Goal: Transaction & Acquisition: Purchase product/service

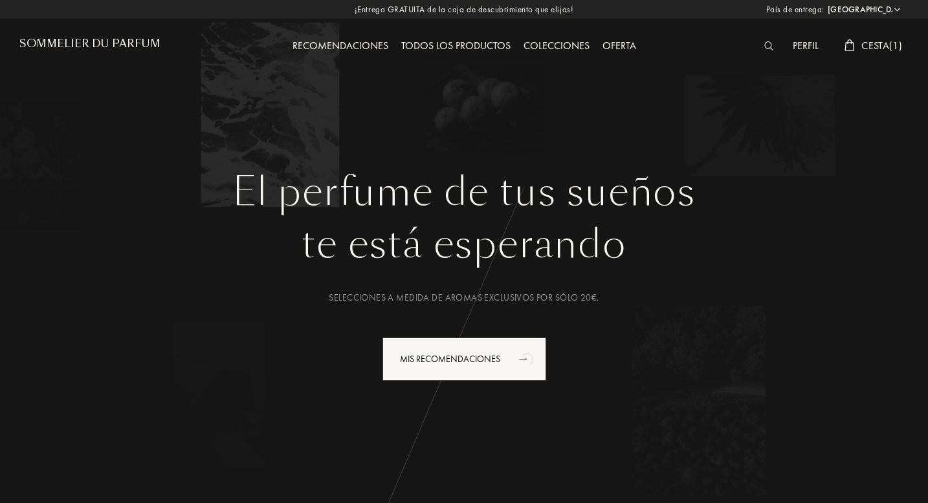
select select "ES"
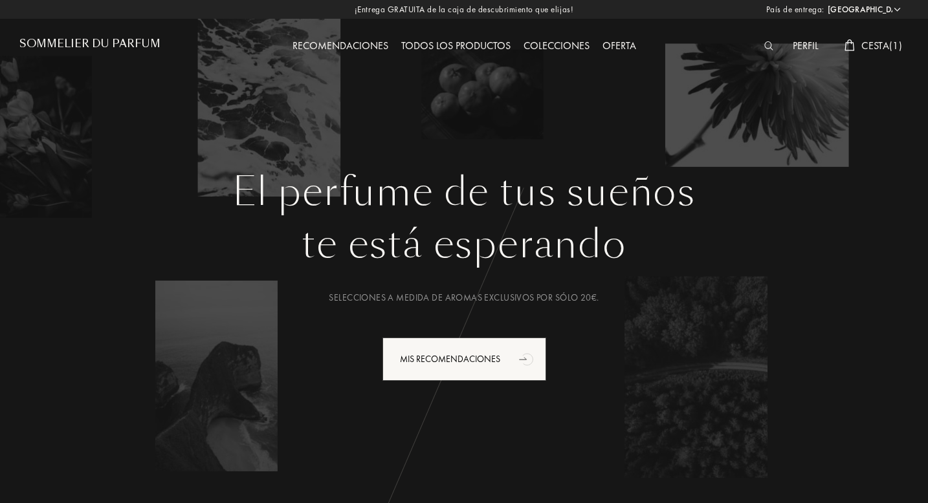
click at [435, 44] on div "Todos los productos" at bounding box center [456, 46] width 122 height 17
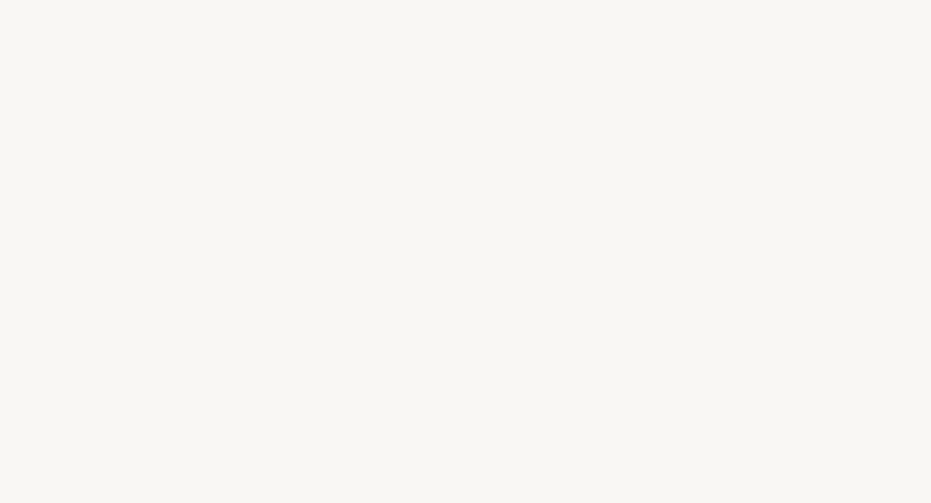
select select "ES"
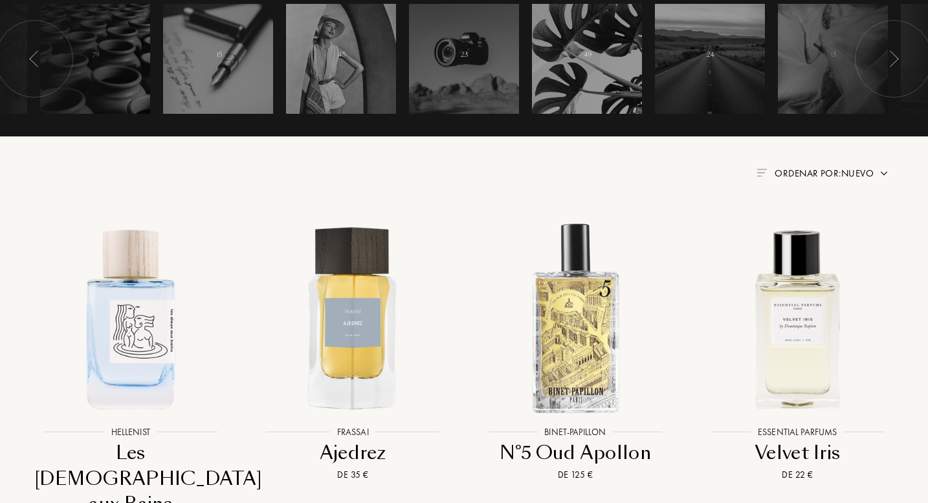
scroll to position [368, 0]
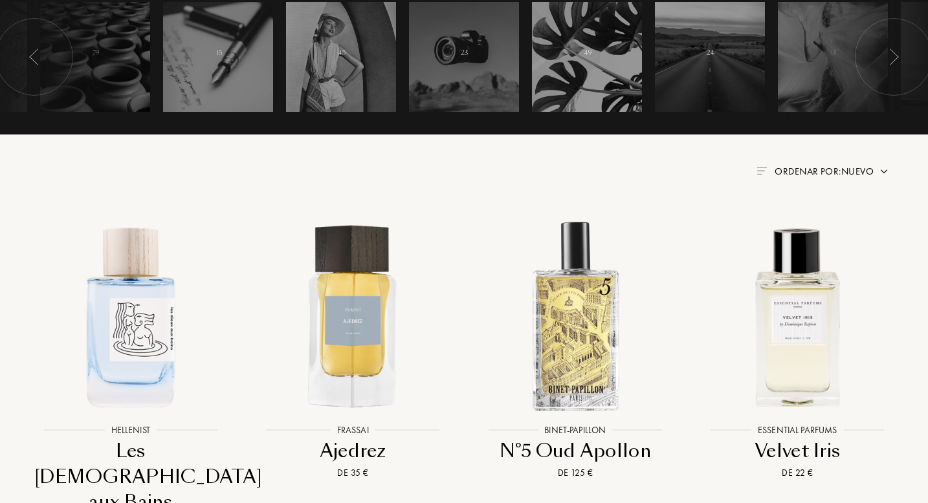
click at [869, 174] on span "Ordenar por: Nuevo" at bounding box center [823, 171] width 99 height 13
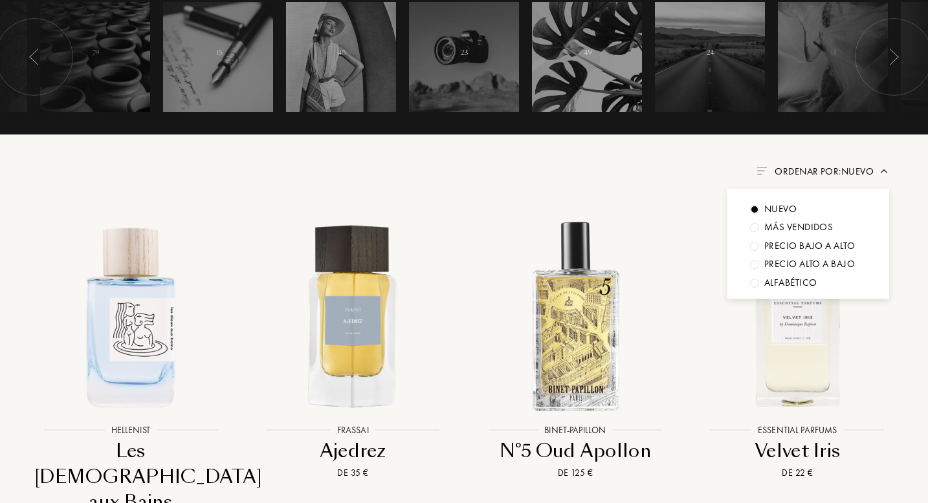
click at [790, 207] on div "Nuevo" at bounding box center [780, 209] width 32 height 15
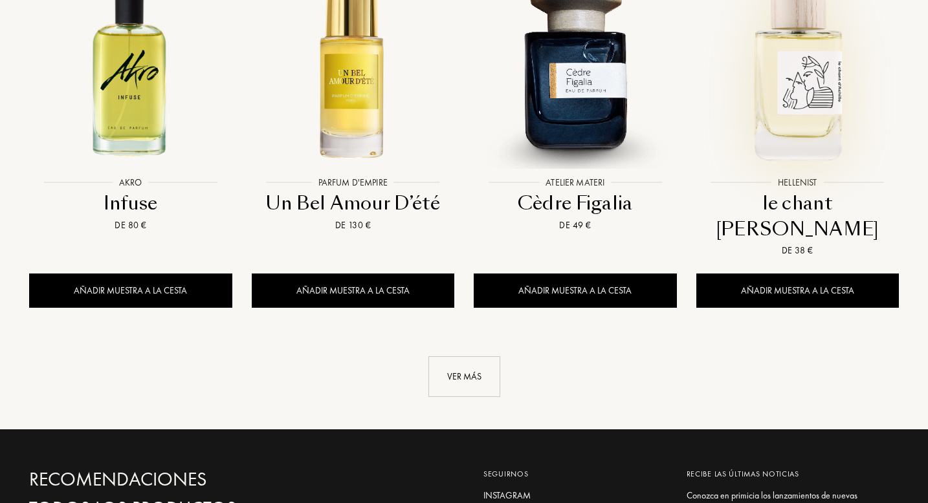
scroll to position [1424, 0]
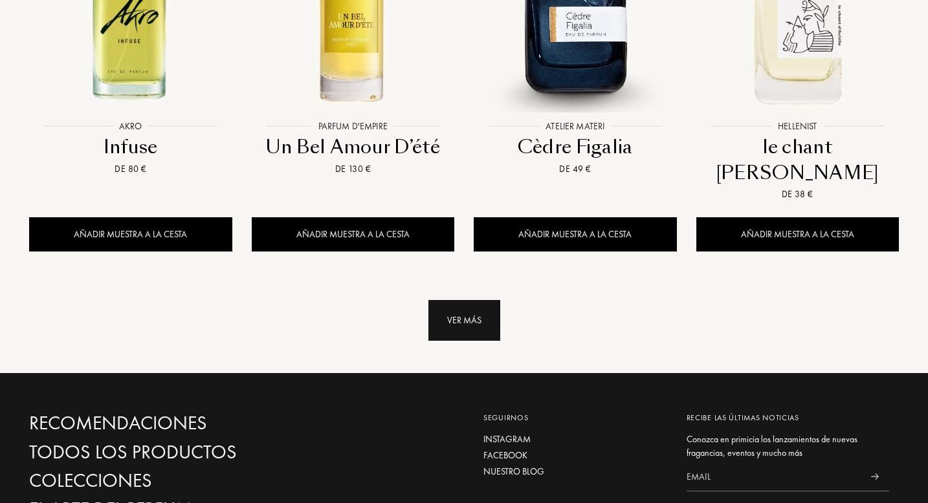
click at [468, 300] on div "Ver más" at bounding box center [464, 320] width 72 height 41
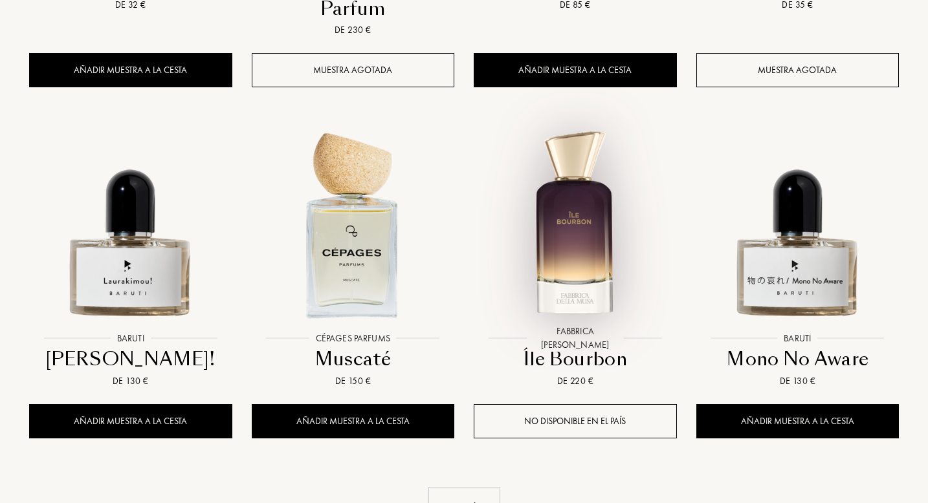
scroll to position [2319, 0]
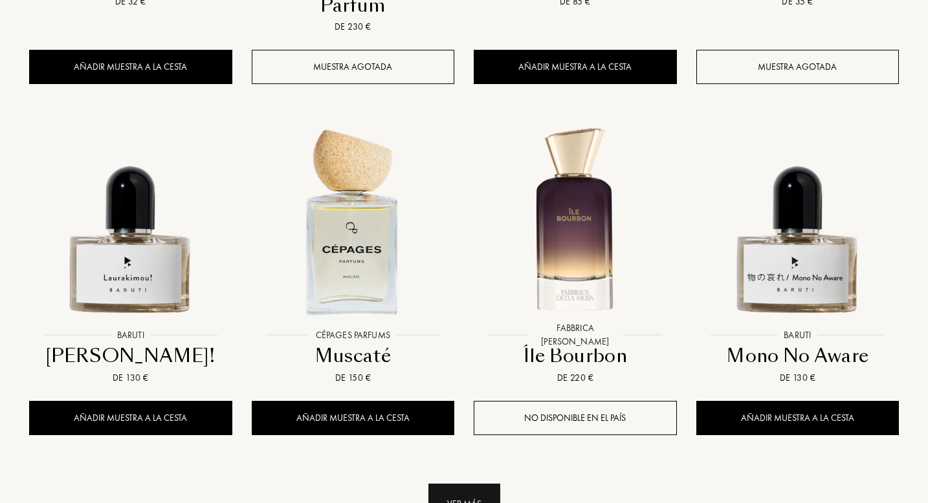
click at [479, 484] on div "Ver más" at bounding box center [464, 504] width 72 height 41
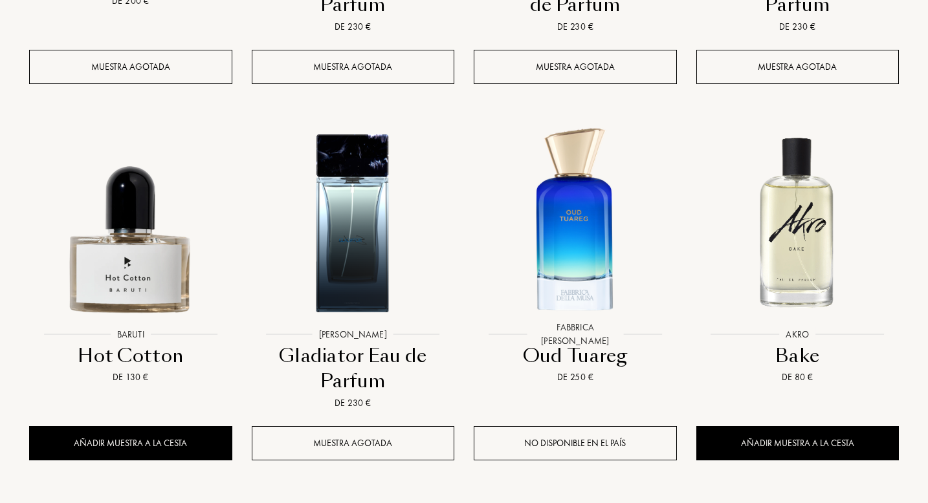
scroll to position [3433, 0]
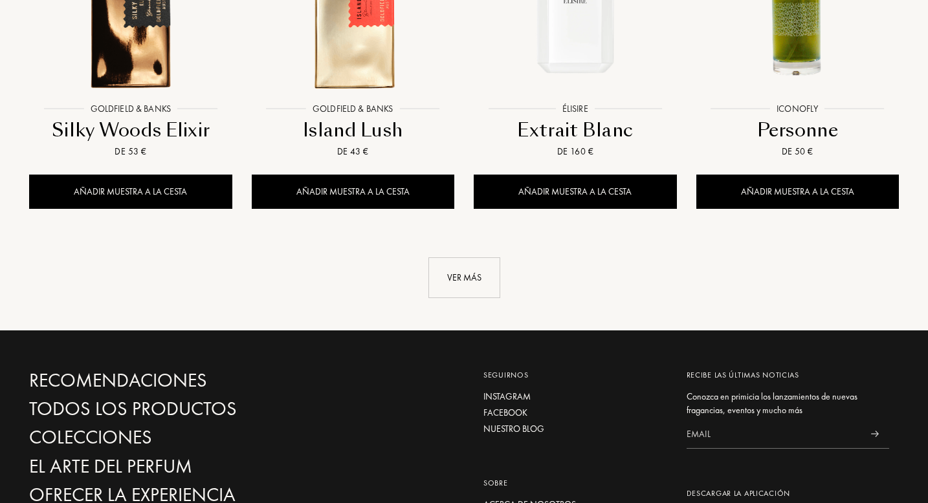
scroll to position [4747, 0]
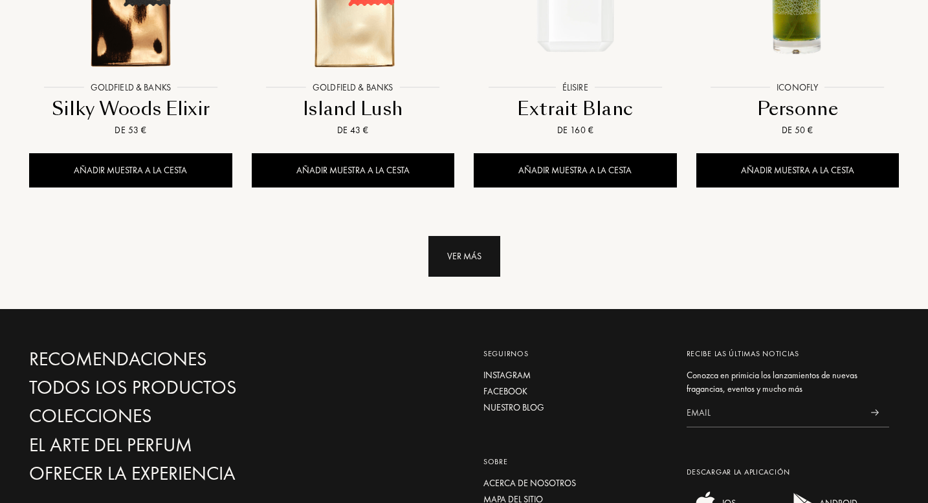
click at [473, 236] on div "Ver más" at bounding box center [464, 256] width 72 height 41
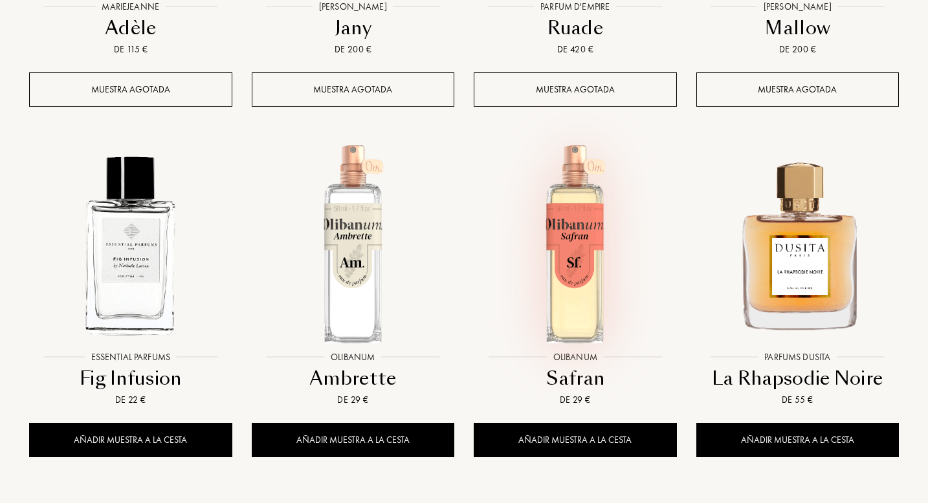
scroll to position [5591, 0]
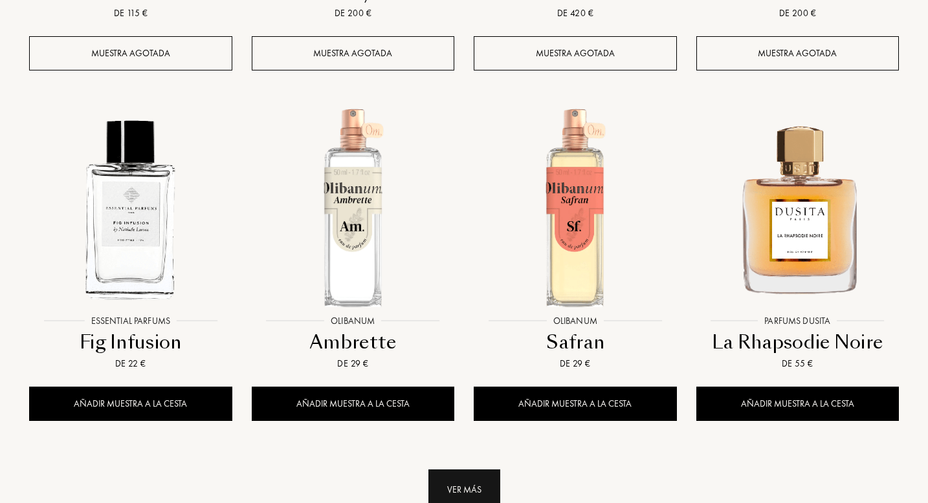
click at [455, 470] on div "Ver más" at bounding box center [464, 490] width 72 height 41
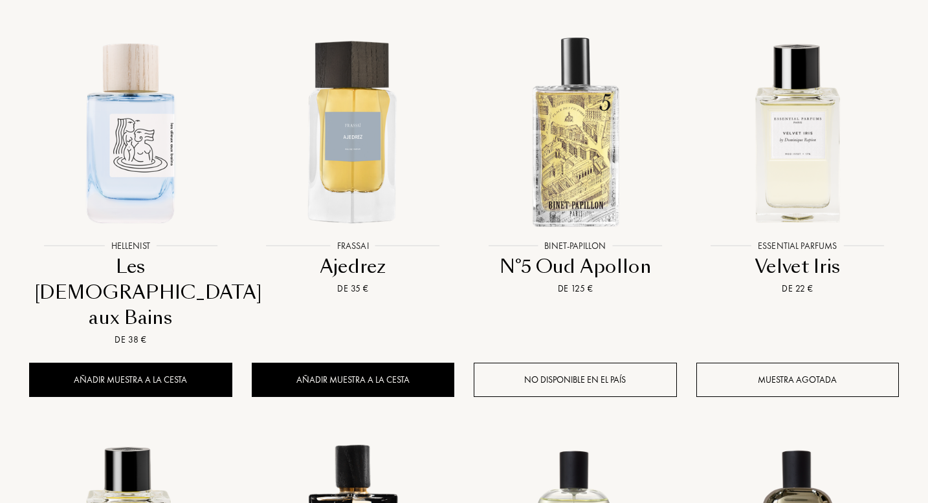
scroll to position [557, 0]
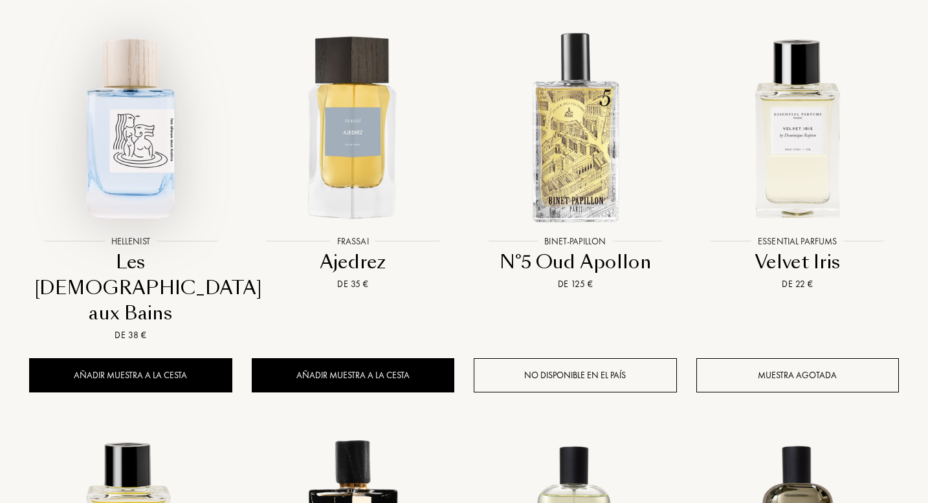
click at [148, 136] on img at bounding box center [130, 127] width 200 height 200
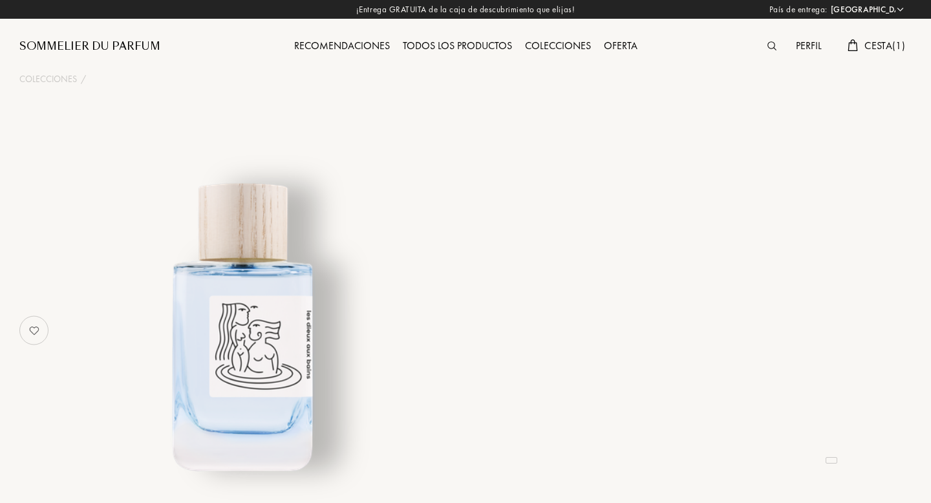
select select "ES"
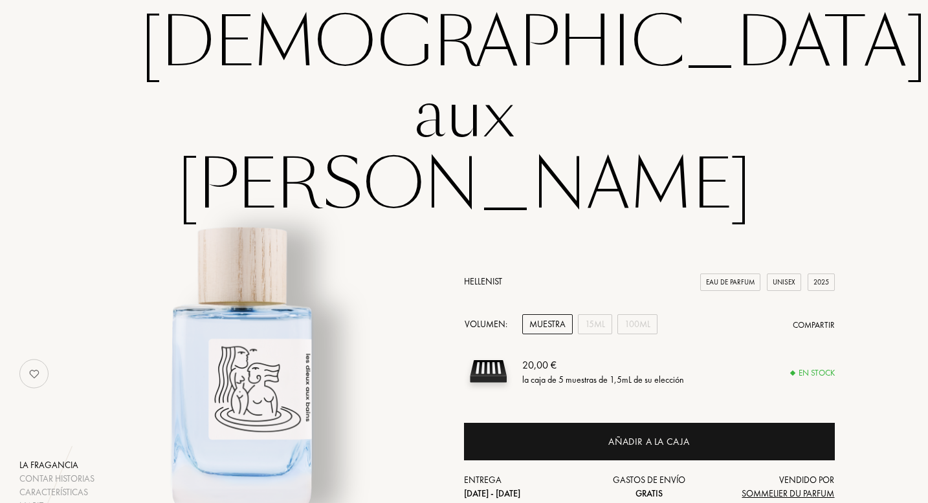
scroll to position [172, 0]
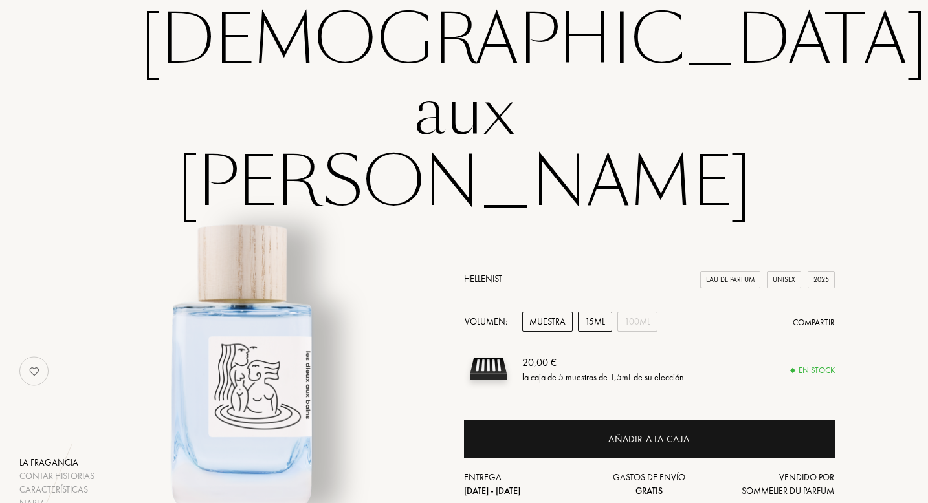
click at [585, 312] on div "15mL" at bounding box center [595, 322] width 34 height 20
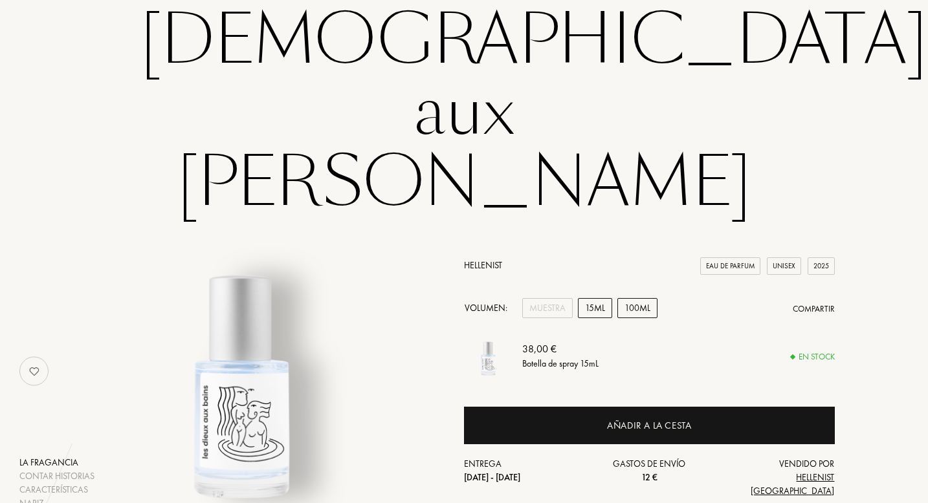
click at [637, 298] on div "100mL" at bounding box center [637, 308] width 40 height 20
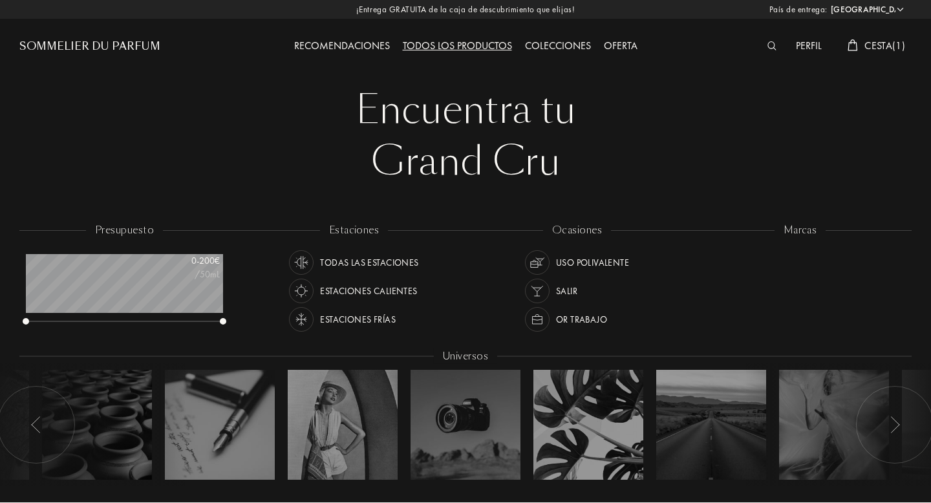
select select "ES"
